Goal: Information Seeking & Learning: Learn about a topic

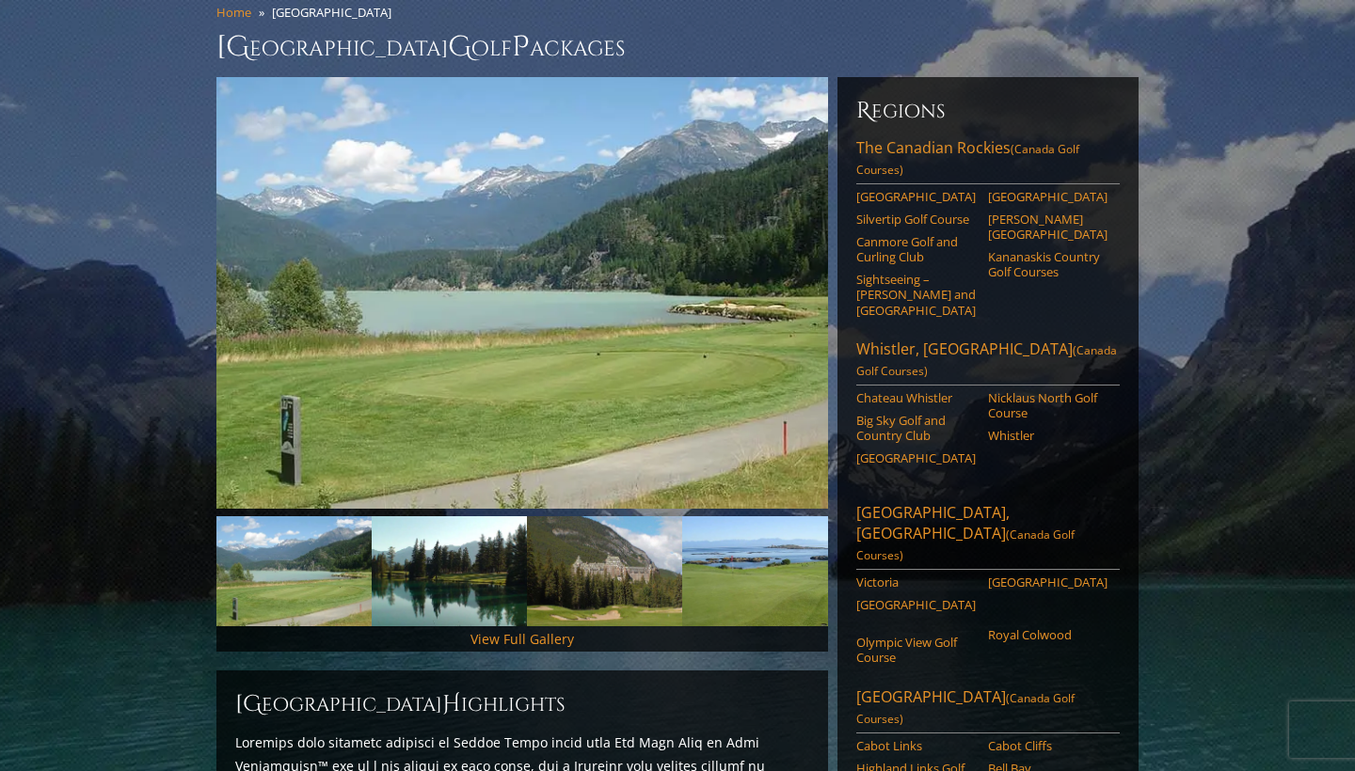
scroll to position [159, 0]
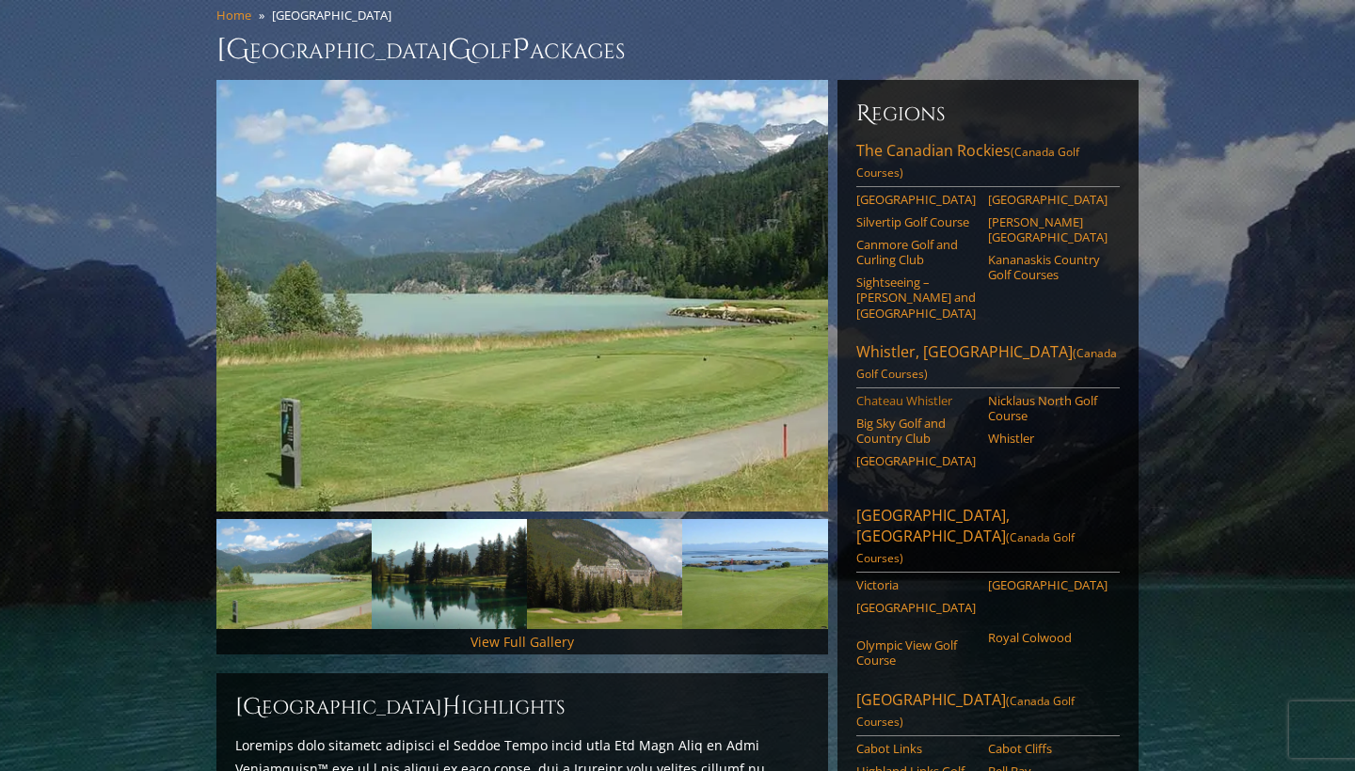
click at [926, 393] on link "Chateau Whistler" at bounding box center [915, 400] width 119 height 15
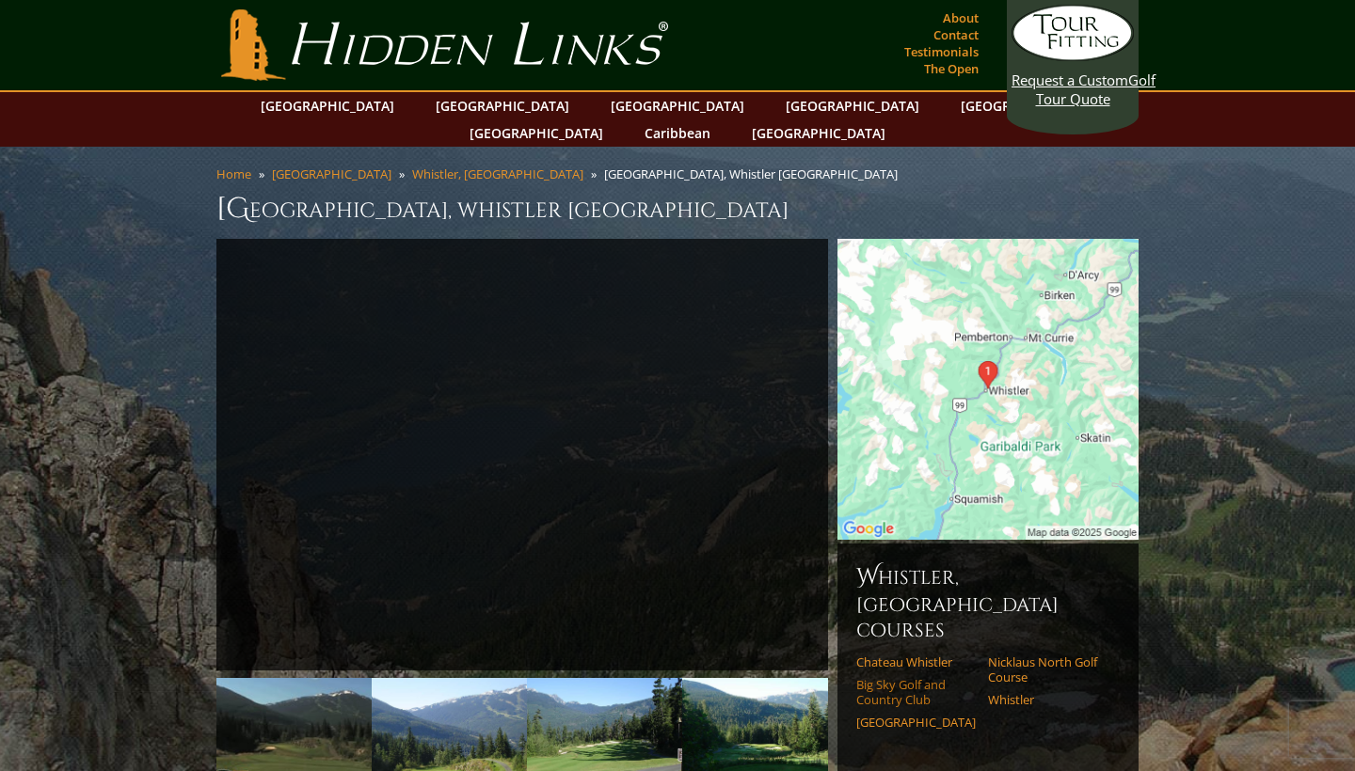
click at [898, 677] on link "Big Sky Golf and Country Club" at bounding box center [915, 692] width 119 height 31
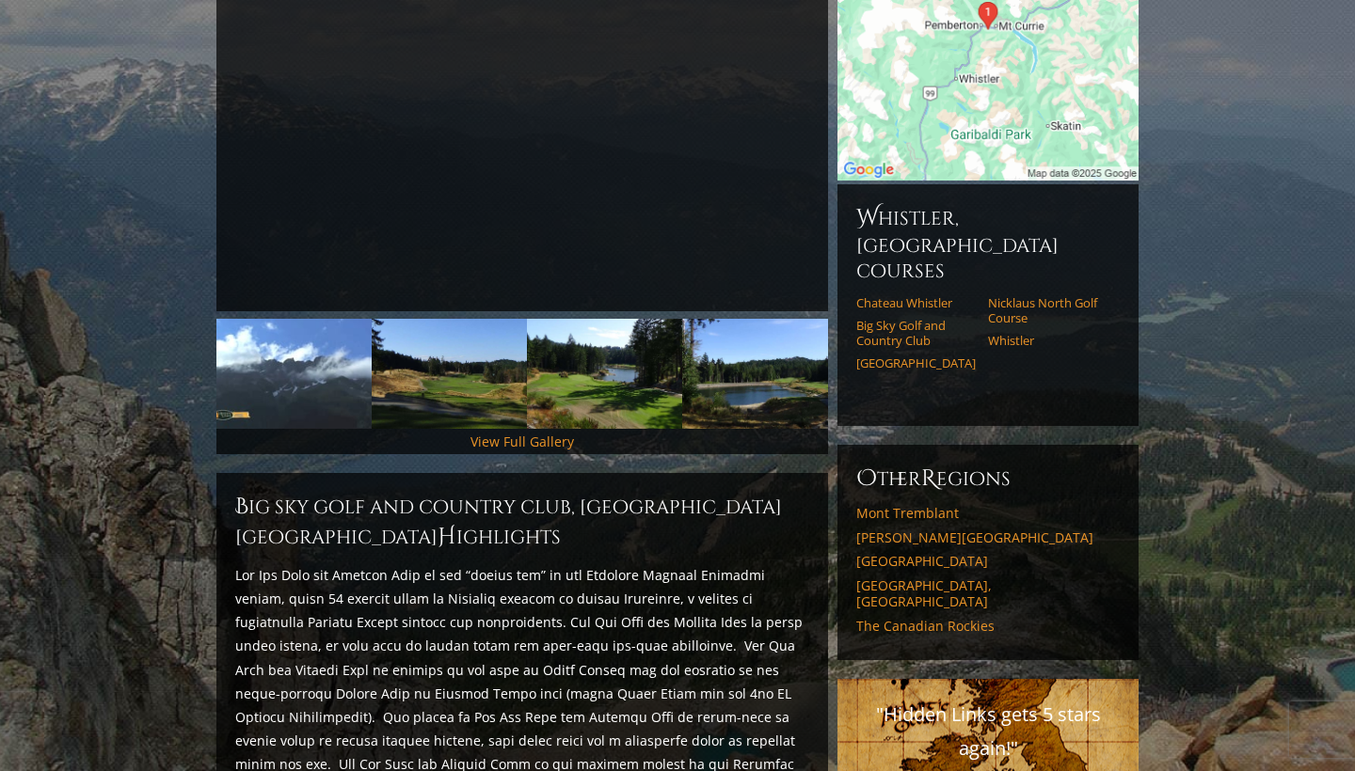
scroll to position [379, 0]
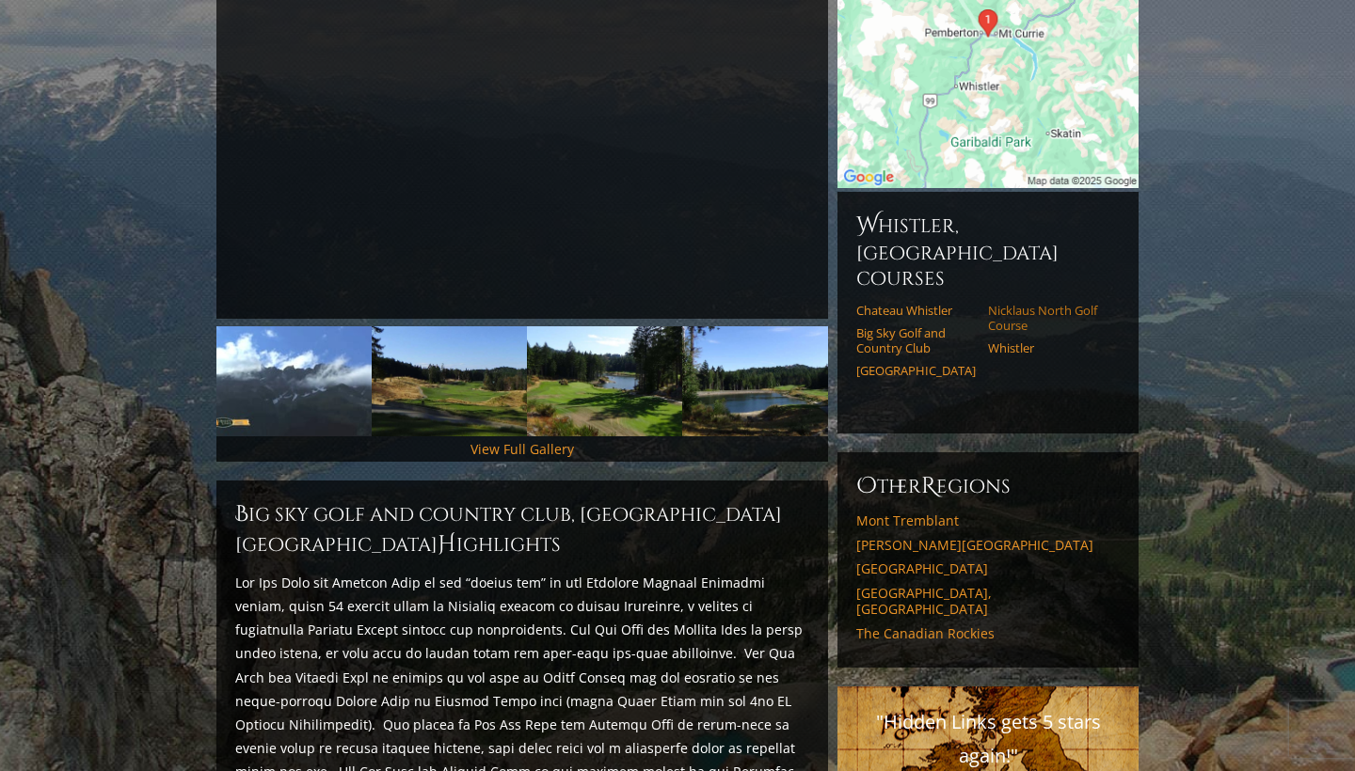
click at [1023, 303] on link "Nicklaus North Golf Course" at bounding box center [1047, 318] width 119 height 31
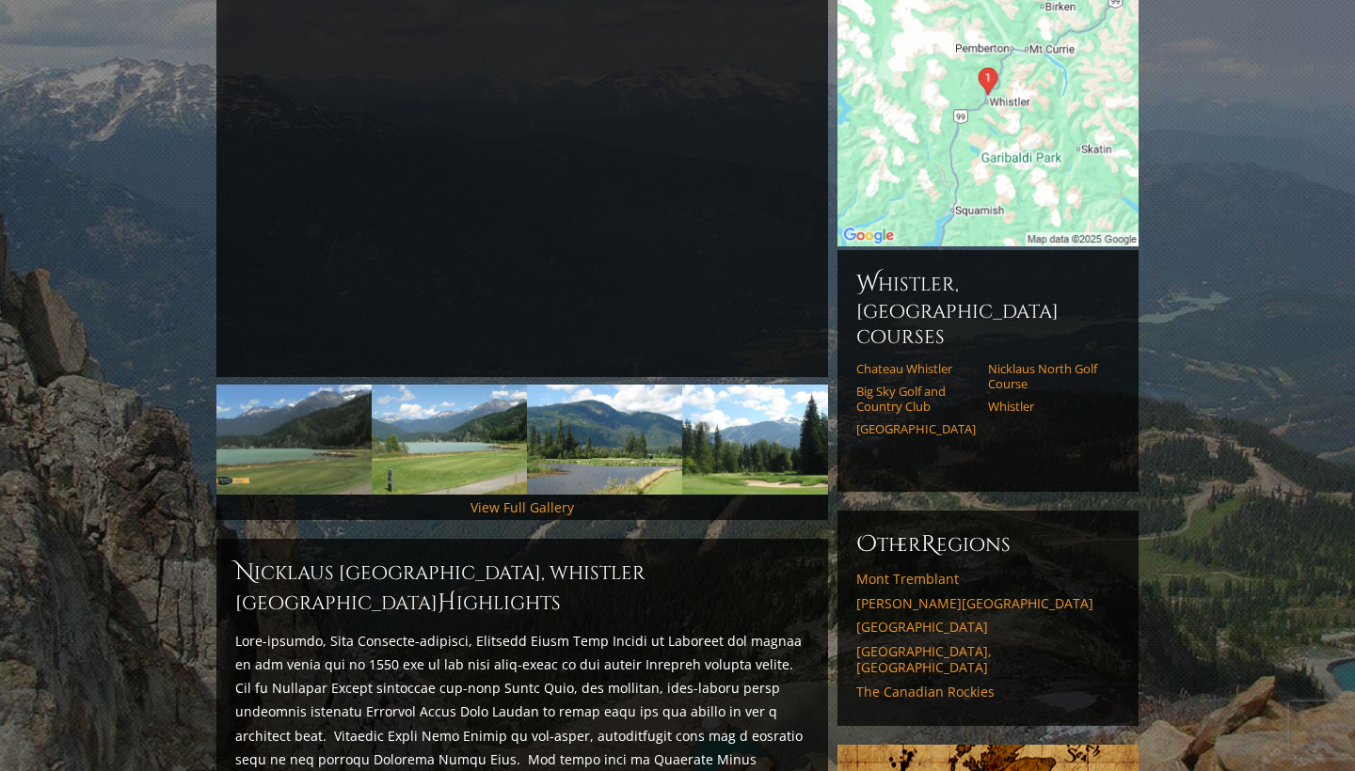
scroll to position [295, 0]
